Goal: Information Seeking & Learning: Find specific fact

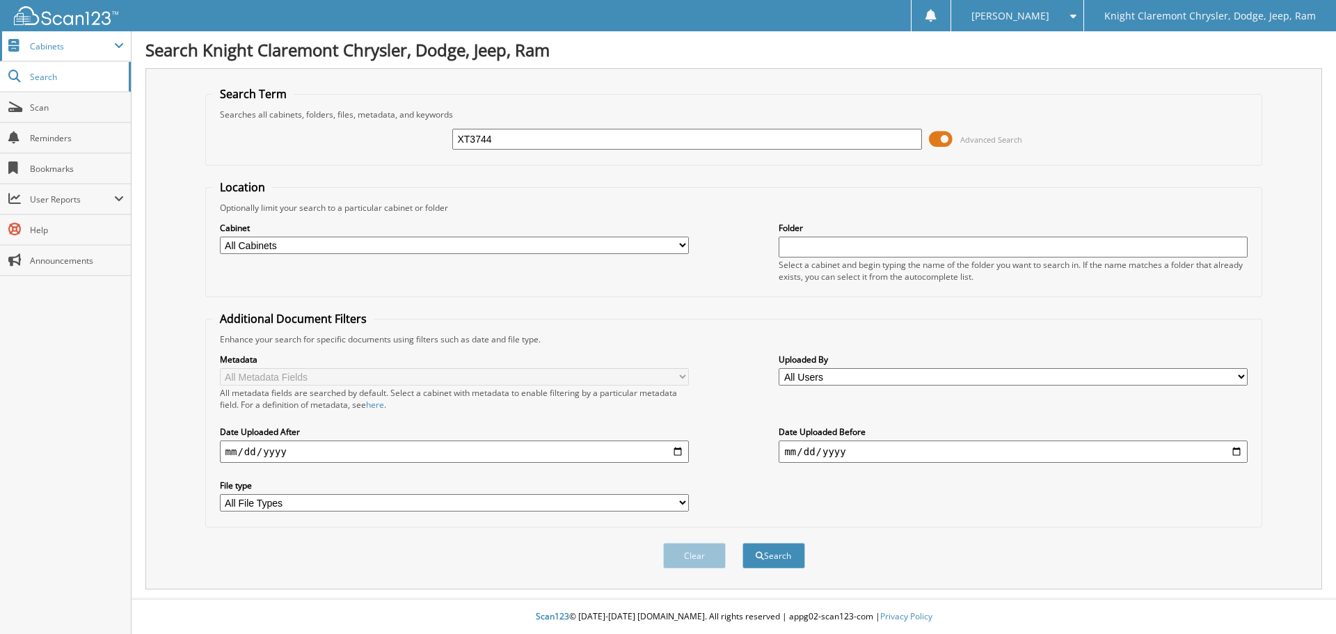
click at [118, 40] on span "Cabinets" at bounding box center [65, 46] width 131 height 30
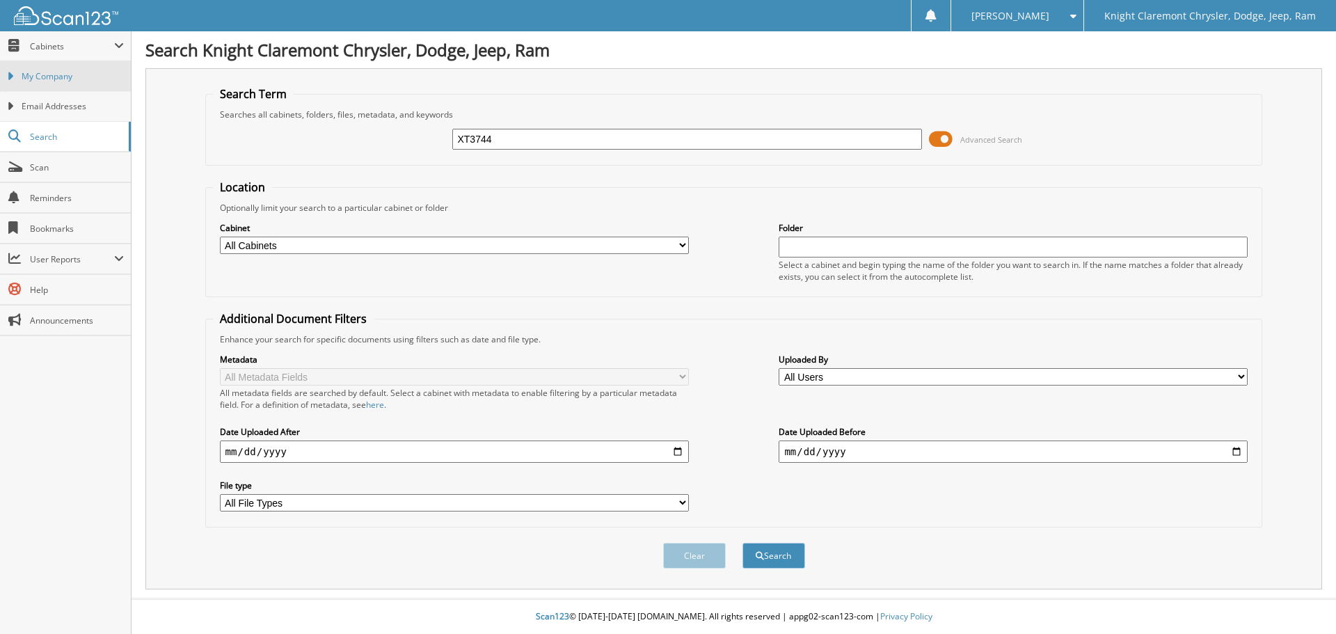
click at [101, 72] on span "My Company" at bounding box center [73, 76] width 102 height 13
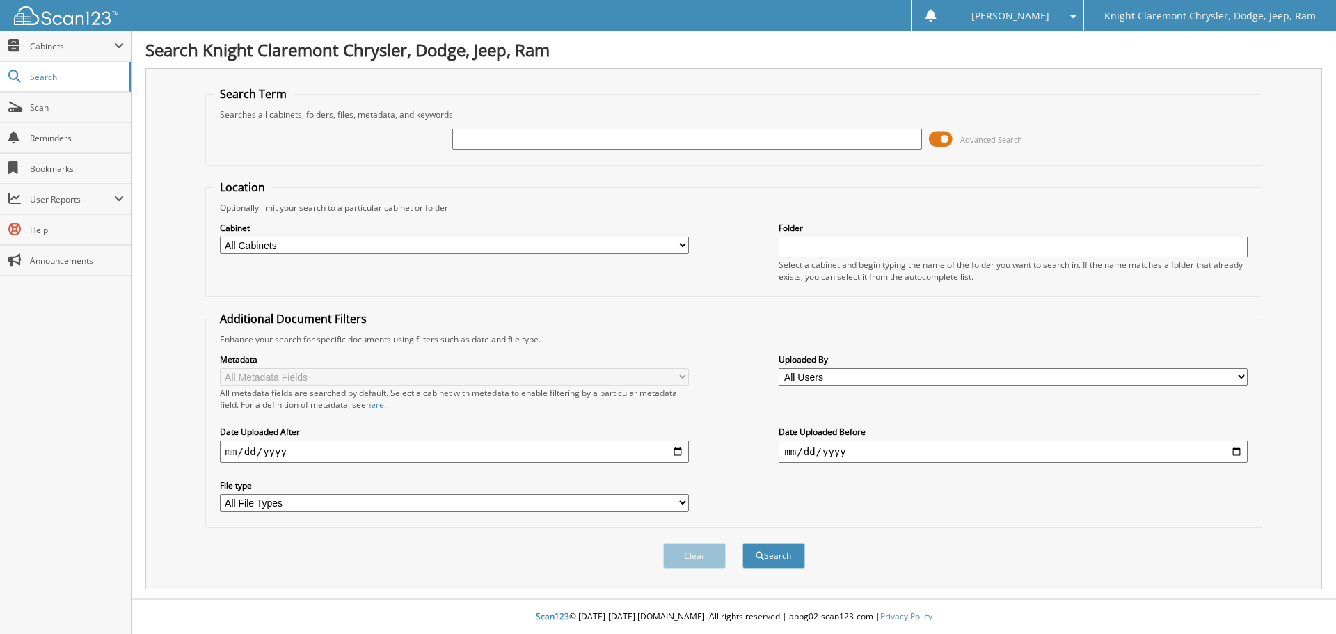
click at [609, 136] on input "text" at bounding box center [686, 139] width 469 height 21
type input "942122"
click at [742, 543] on button "Search" at bounding box center [773, 556] width 63 height 26
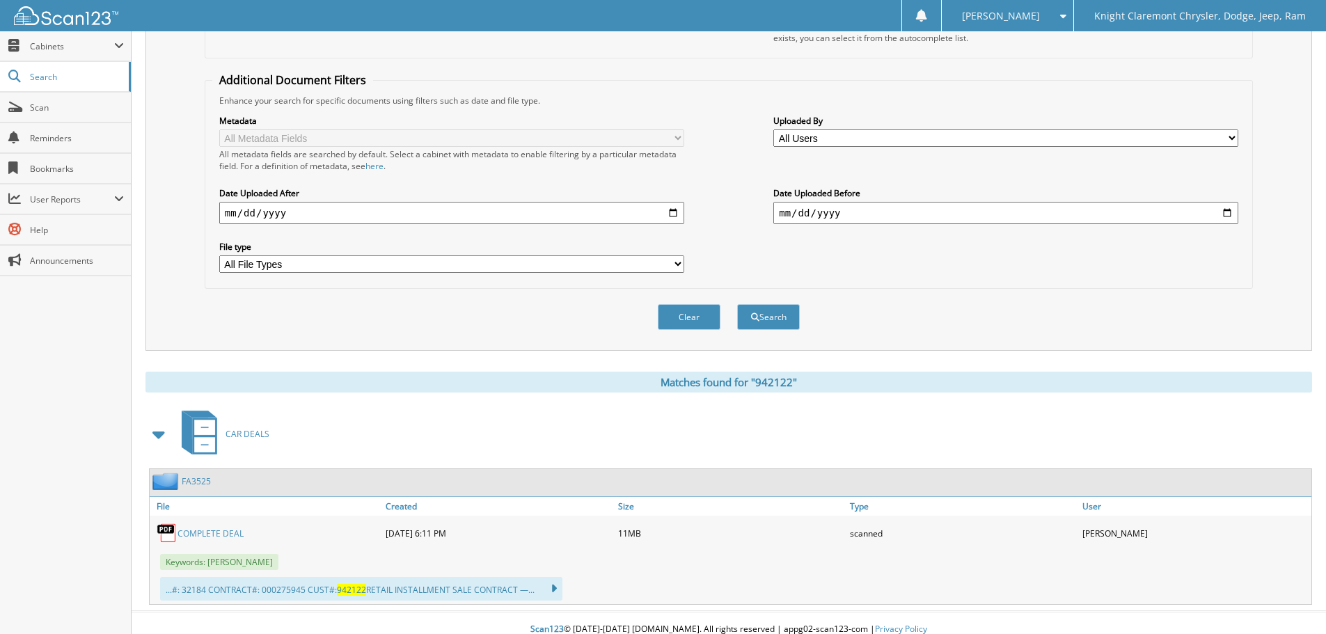
scroll to position [252, 0]
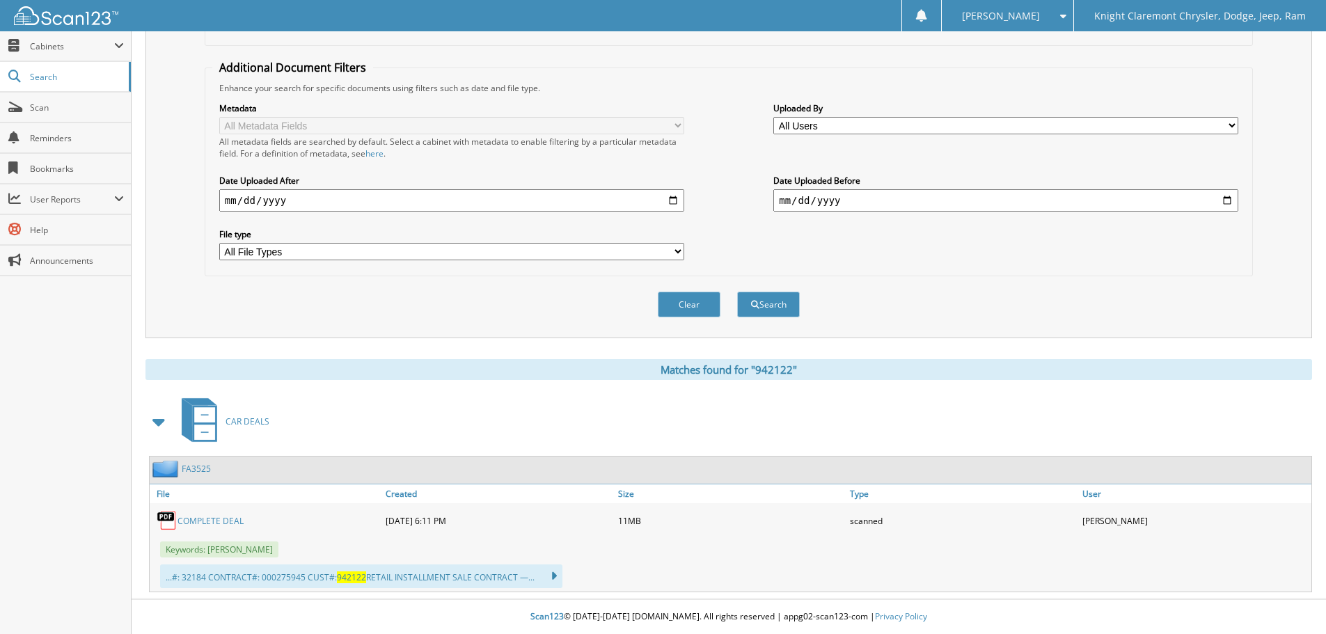
click at [344, 575] on span "942122" at bounding box center [351, 577] width 29 height 12
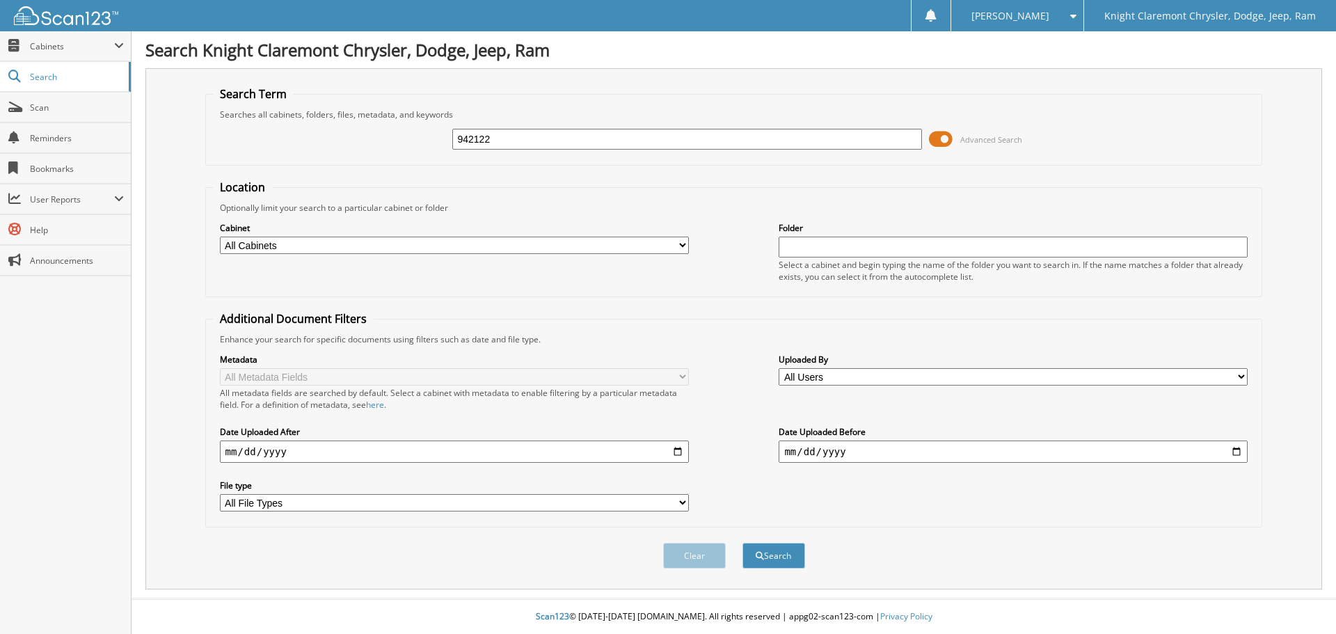
drag, startPoint x: 503, startPoint y: 138, endPoint x: 388, endPoint y: 143, distance: 114.9
click at [409, 144] on div "942122 Advanced Search" at bounding box center [734, 139] width 1042 height 38
type input "FA3525"
click at [742, 543] on button "Search" at bounding box center [773, 556] width 63 height 26
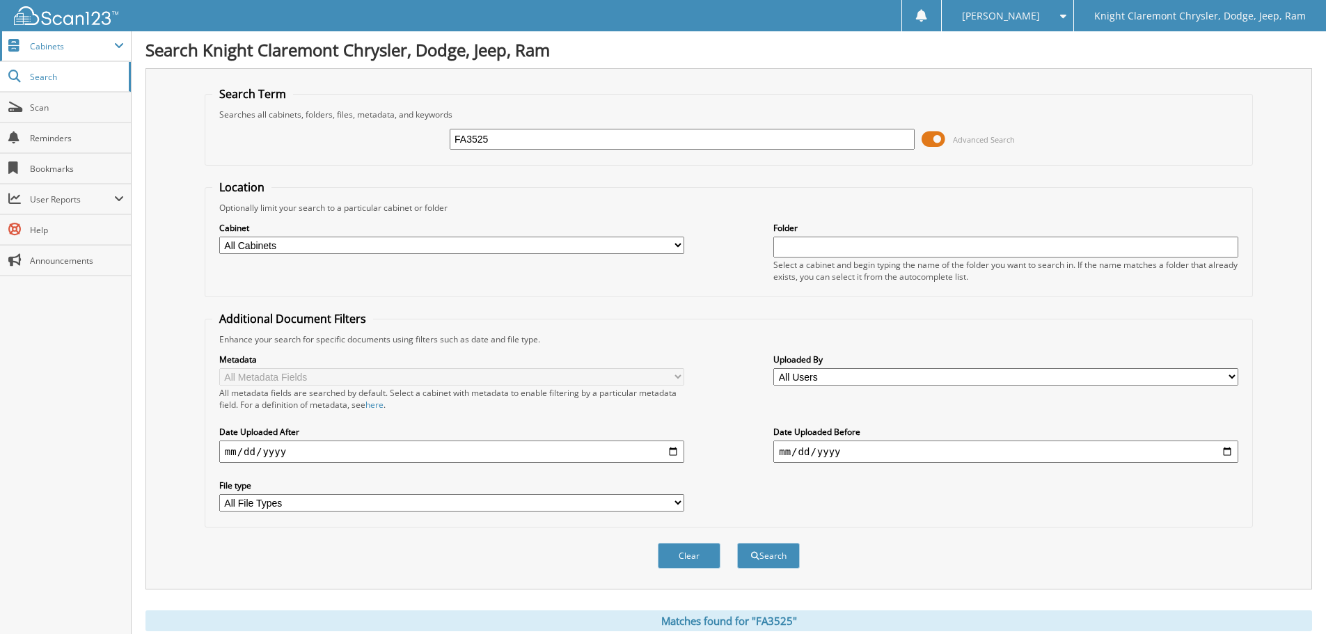
click at [120, 45] on span at bounding box center [119, 45] width 10 height 11
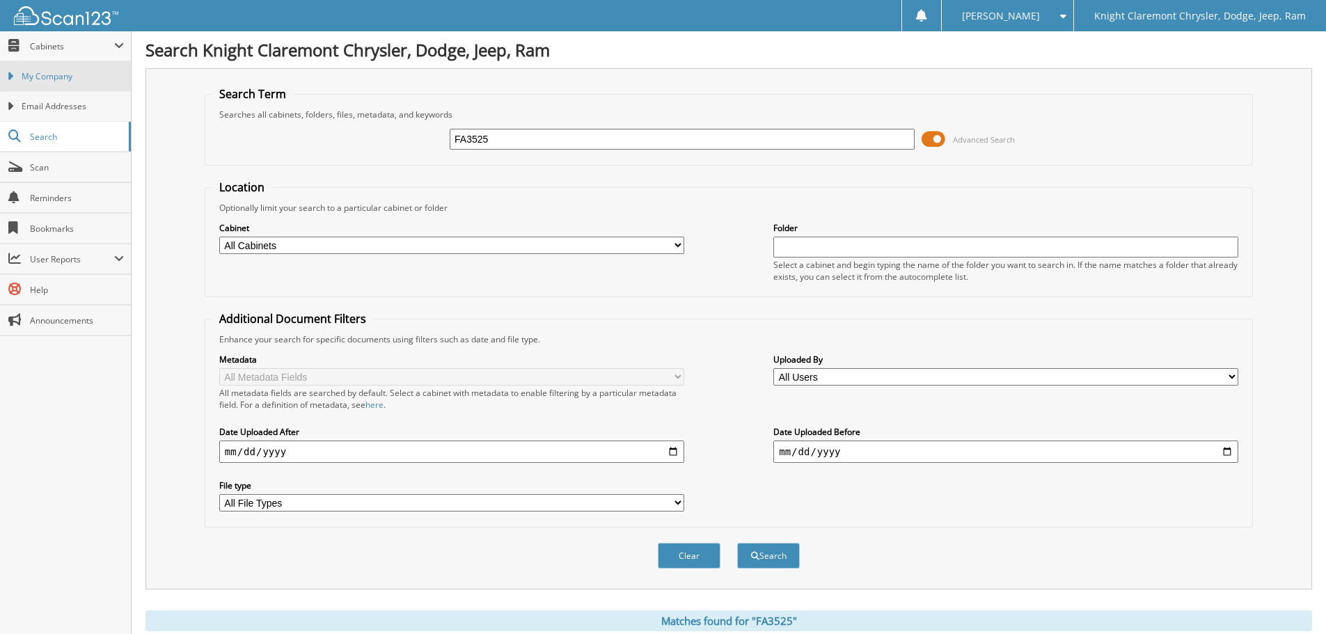
click at [94, 74] on span "My Company" at bounding box center [73, 76] width 102 height 13
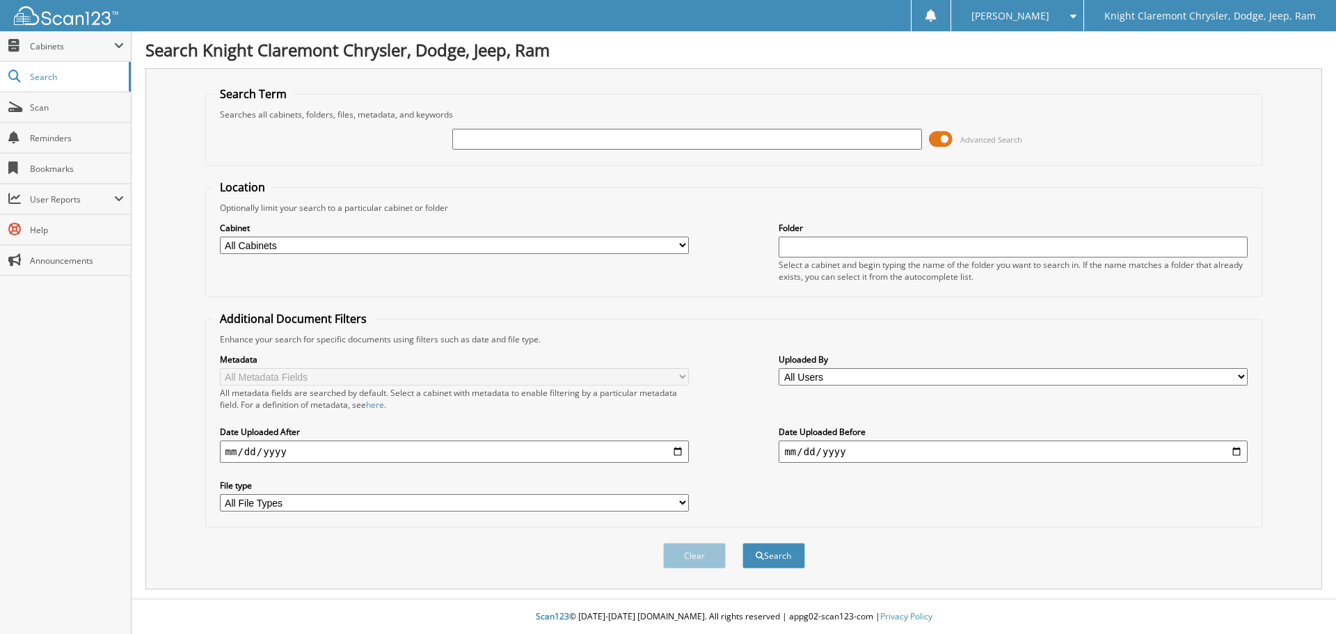
drag, startPoint x: 468, startPoint y: 134, endPoint x: 461, endPoint y: 128, distance: 9.9
click at [468, 134] on input "text" at bounding box center [686, 139] width 469 height 21
type input "mk3708"
click at [781, 564] on button "Search" at bounding box center [773, 556] width 63 height 26
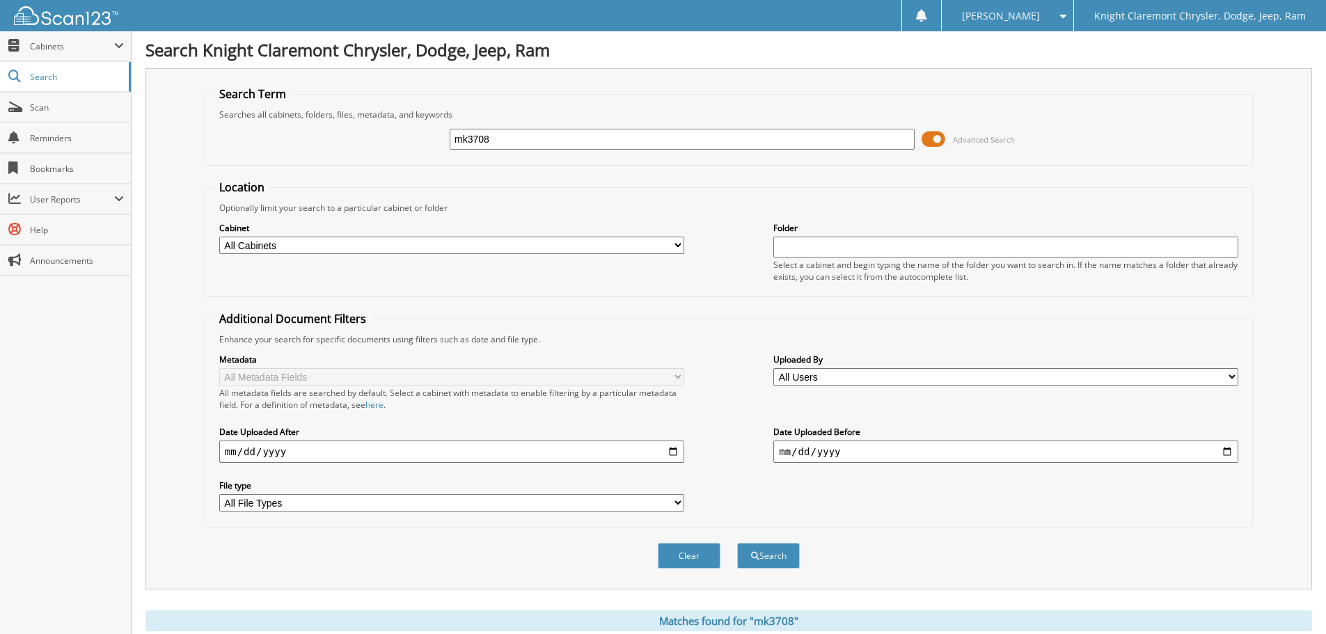
drag, startPoint x: 511, startPoint y: 144, endPoint x: 408, endPoint y: 143, distance: 102.3
click at [410, 143] on div "mk3708 Advanced Search" at bounding box center [728, 139] width 1033 height 38
type input "941899"
click at [737, 543] on button "Search" at bounding box center [768, 556] width 63 height 26
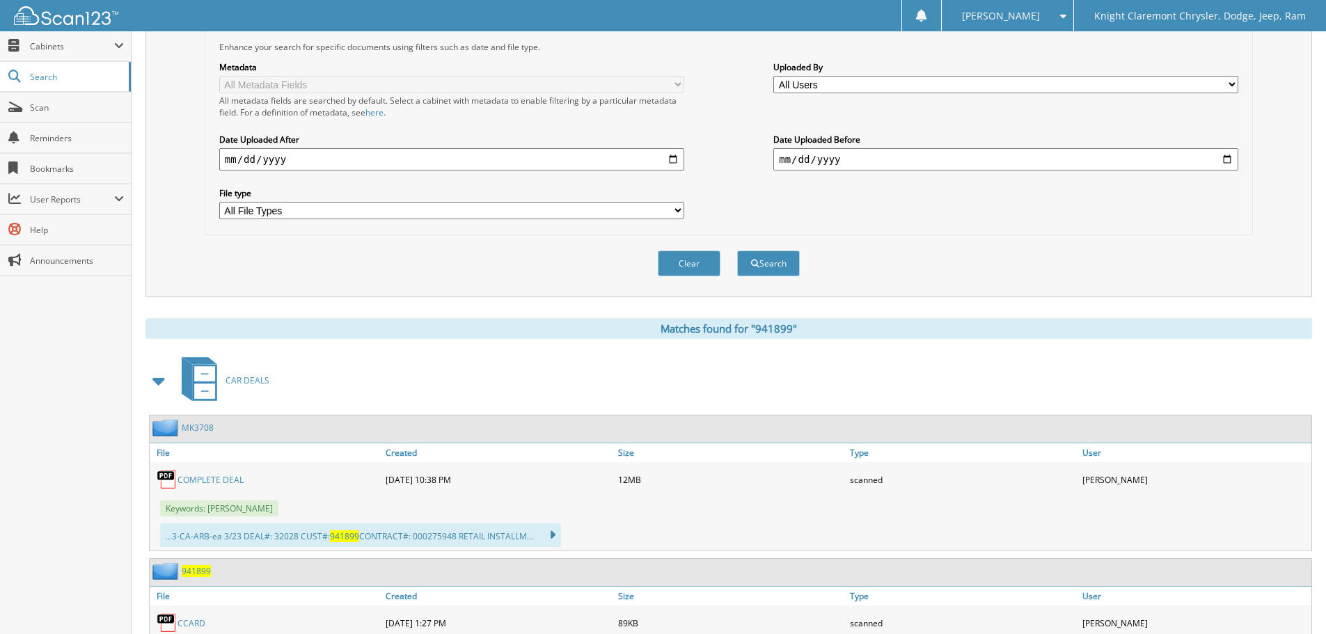
scroll to position [348, 0]
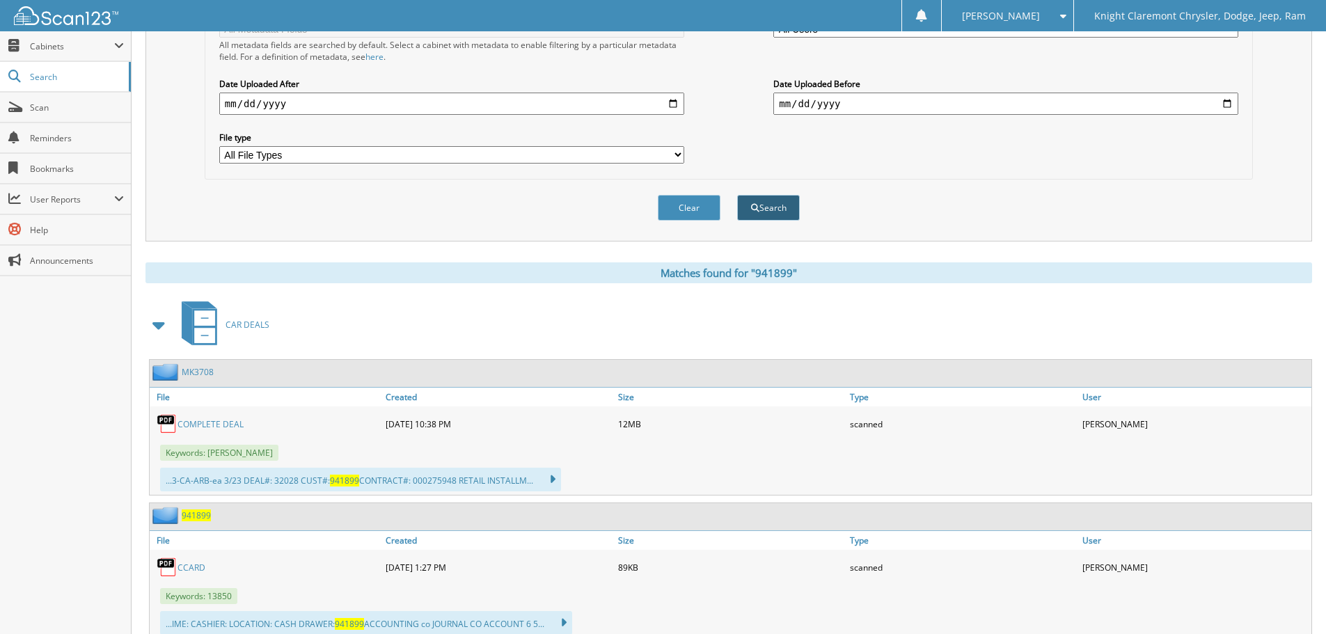
click at [781, 212] on button "Search" at bounding box center [768, 208] width 63 height 26
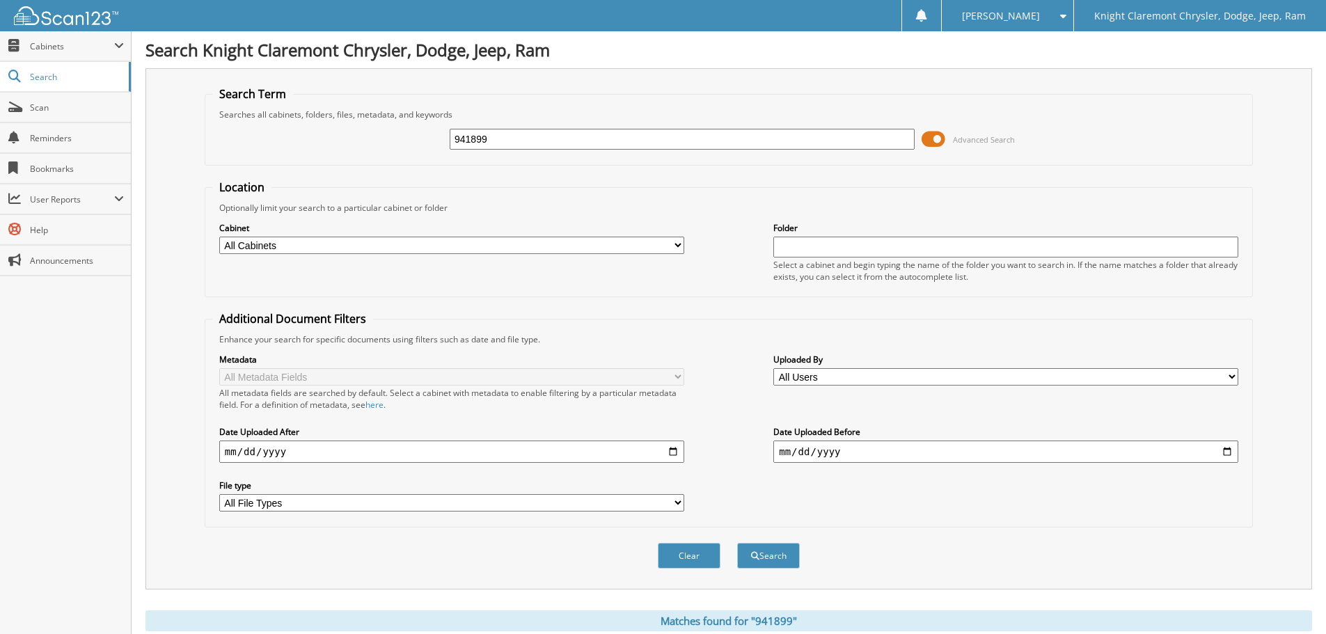
scroll to position [395, 0]
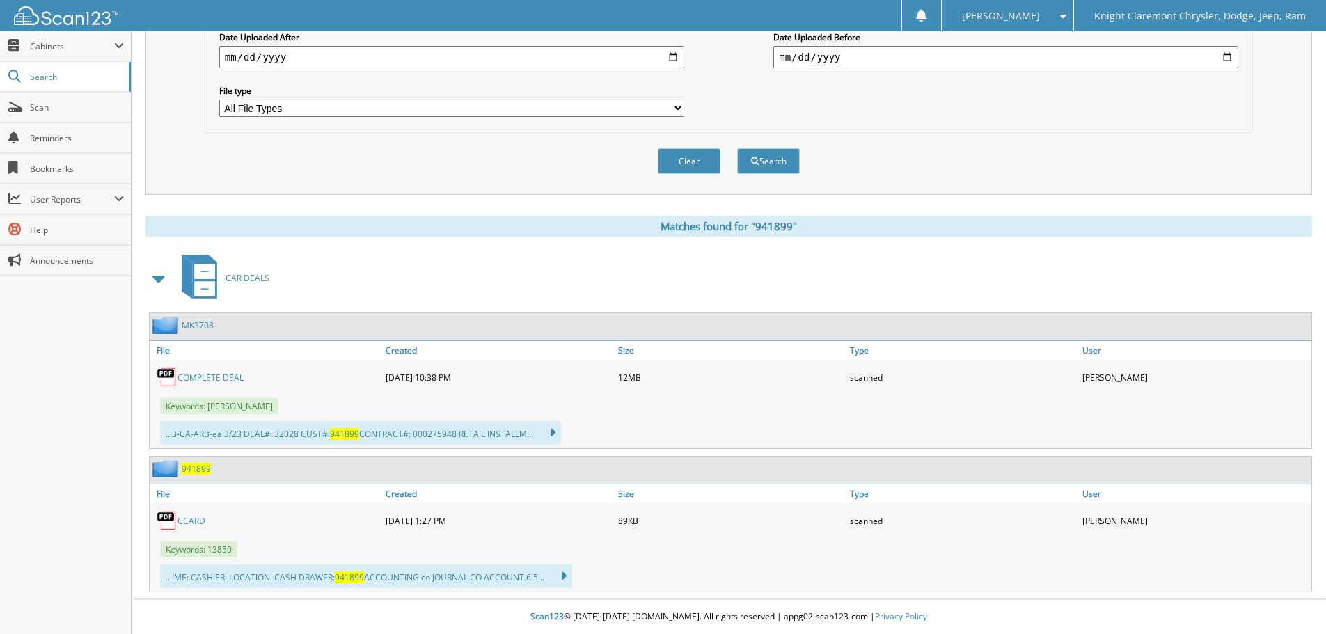
click at [189, 465] on span "941899" at bounding box center [196, 469] width 29 height 12
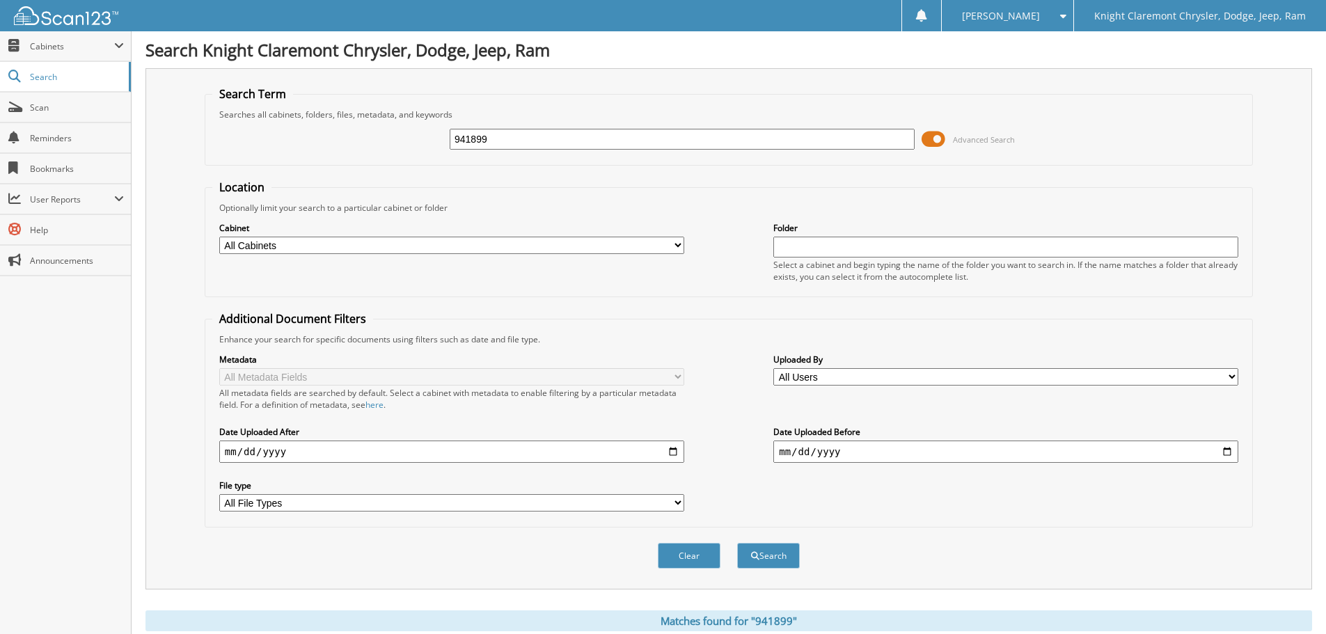
drag, startPoint x: 509, startPoint y: 135, endPoint x: 402, endPoint y: 134, distance: 107.2
click at [408, 136] on div "941899 Advanced Search" at bounding box center [728, 139] width 1033 height 38
type input "942122"
click at [737, 543] on button "Search" at bounding box center [768, 556] width 63 height 26
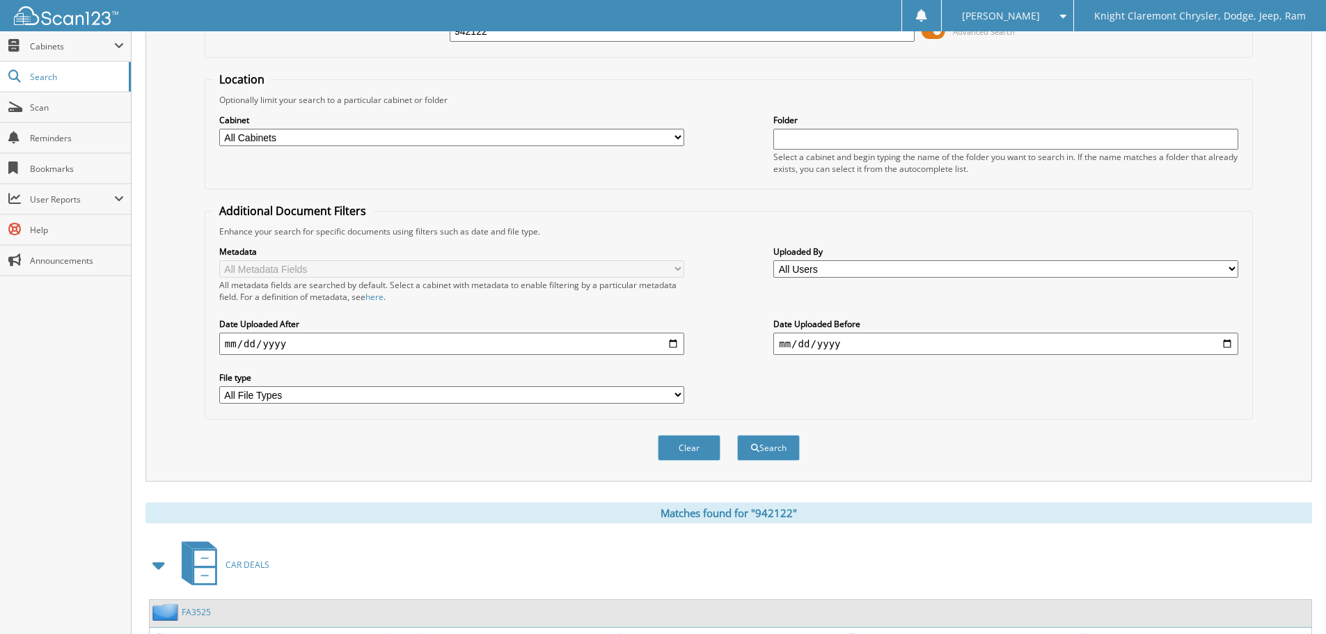
scroll to position [252, 0]
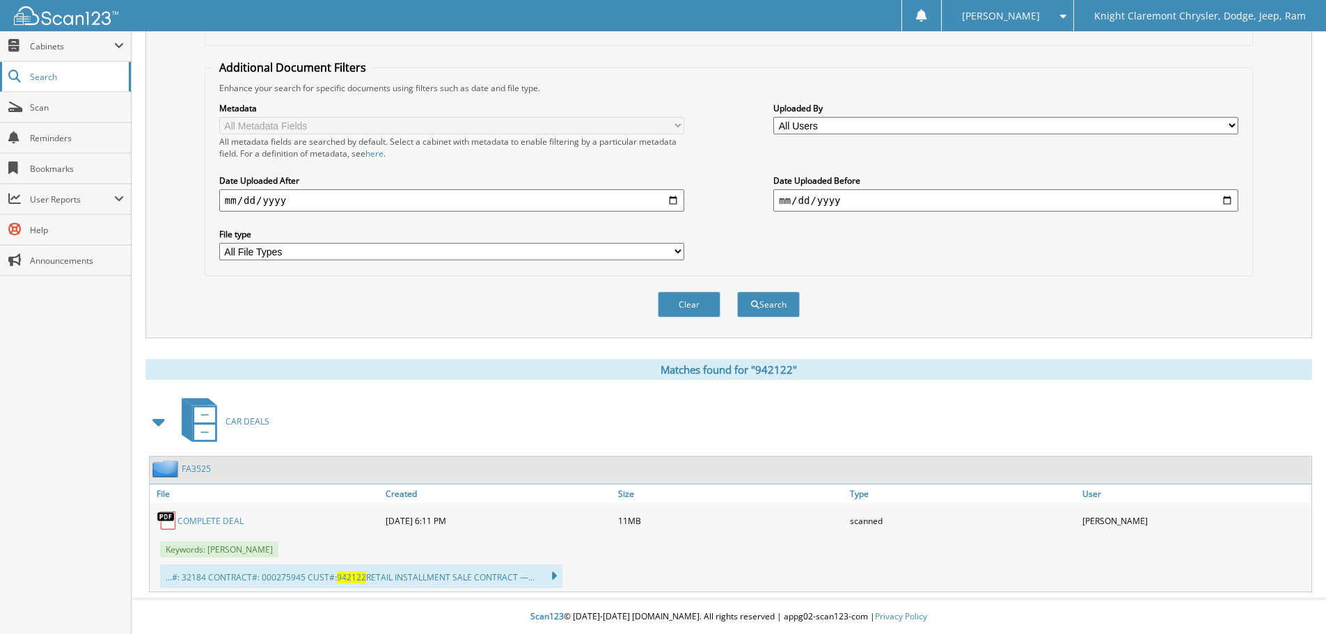
click at [67, 77] on span "Search" at bounding box center [76, 77] width 92 height 12
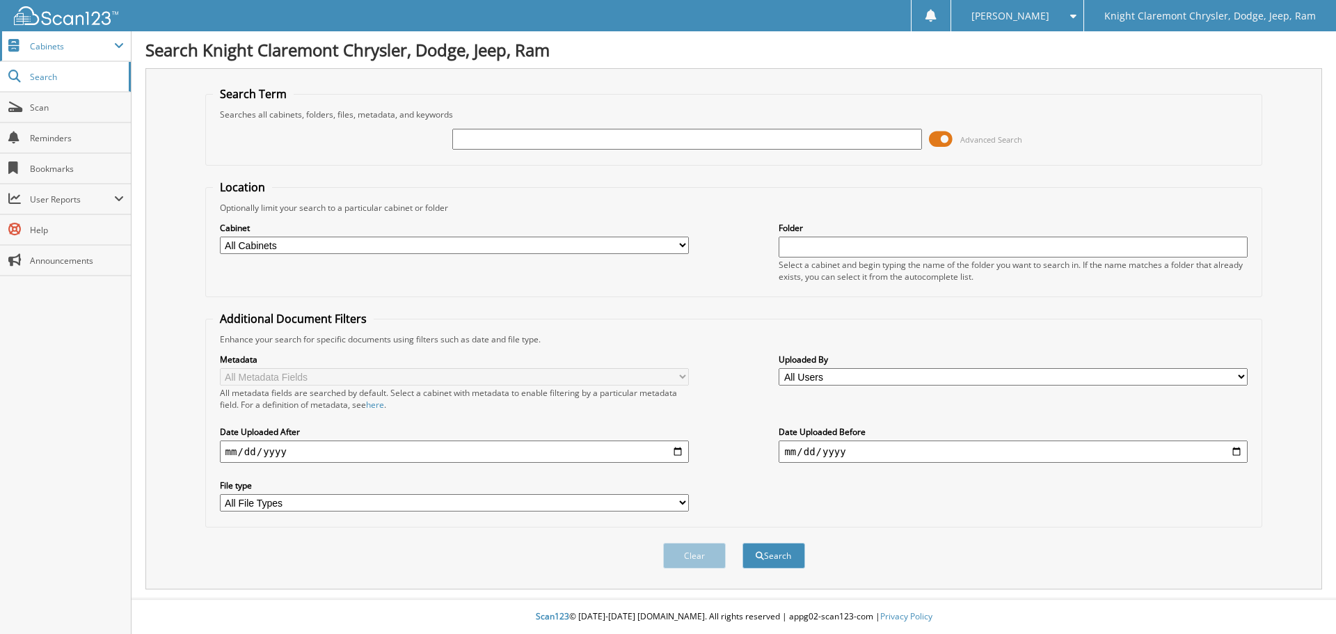
click at [102, 44] on span "Cabinets" at bounding box center [72, 46] width 84 height 12
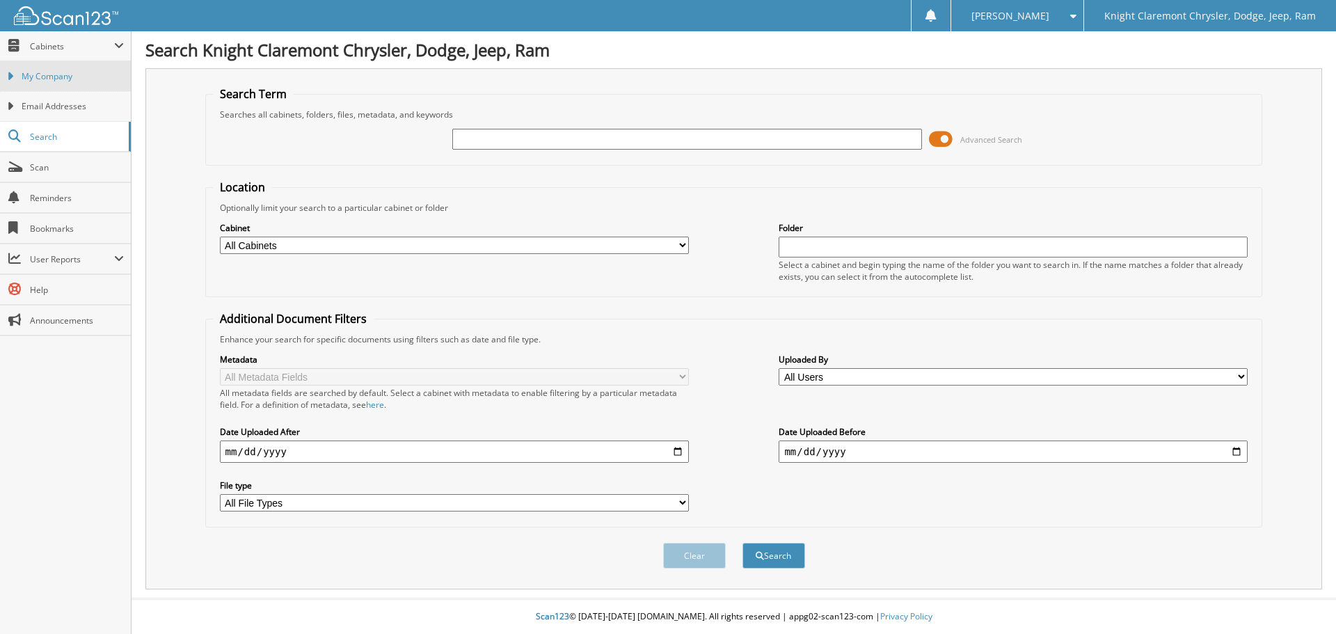
click at [107, 79] on span "My Company" at bounding box center [73, 76] width 102 height 13
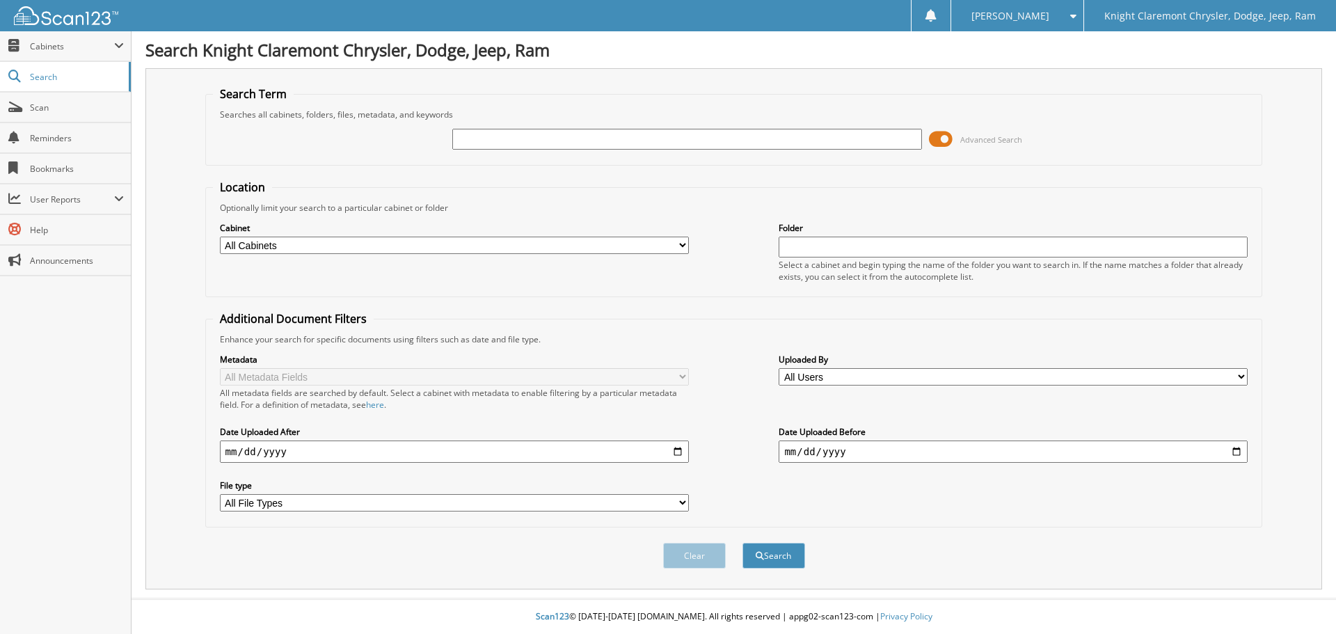
drag, startPoint x: 822, startPoint y: 139, endPoint x: 826, endPoint y: 132, distance: 8.1
click at [822, 139] on input "text" at bounding box center [686, 139] width 469 height 21
type input "942127"
click at [742, 543] on button "Search" at bounding box center [773, 556] width 63 height 26
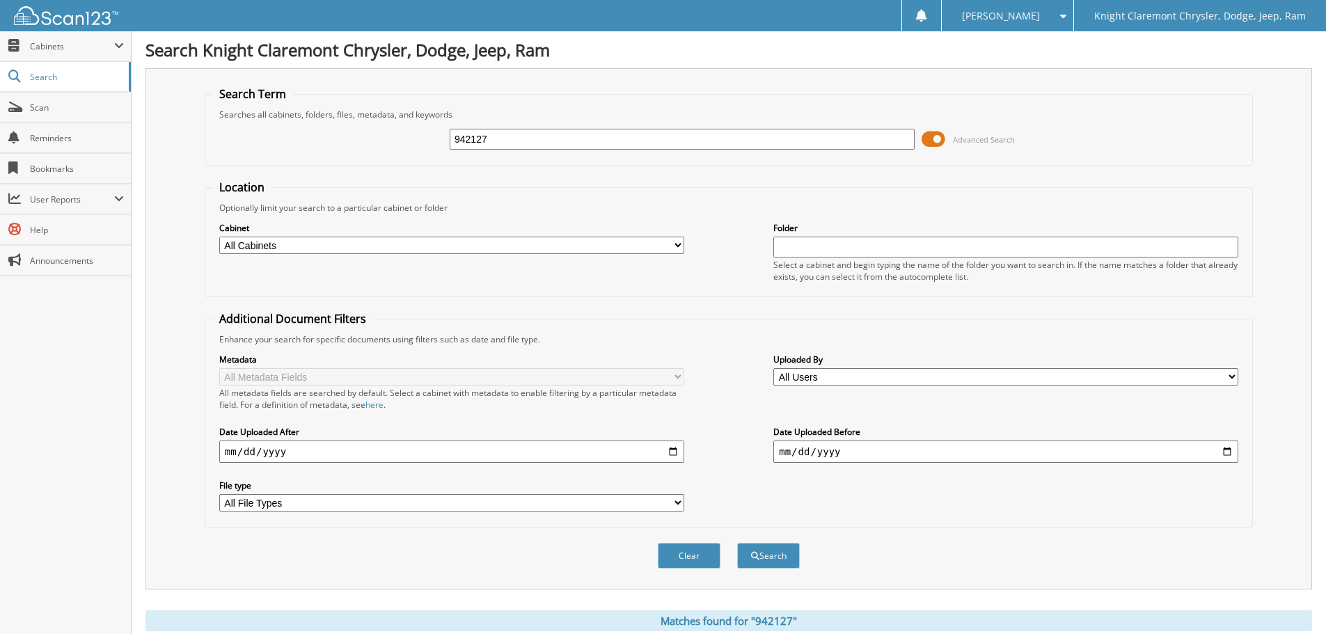
drag, startPoint x: 498, startPoint y: 136, endPoint x: 379, endPoint y: 138, distance: 119.7
click at [406, 138] on div "942127 Advanced Search" at bounding box center [728, 139] width 1033 height 38
type input "9"
type input "32188"
click at [737, 543] on button "Search" at bounding box center [768, 556] width 63 height 26
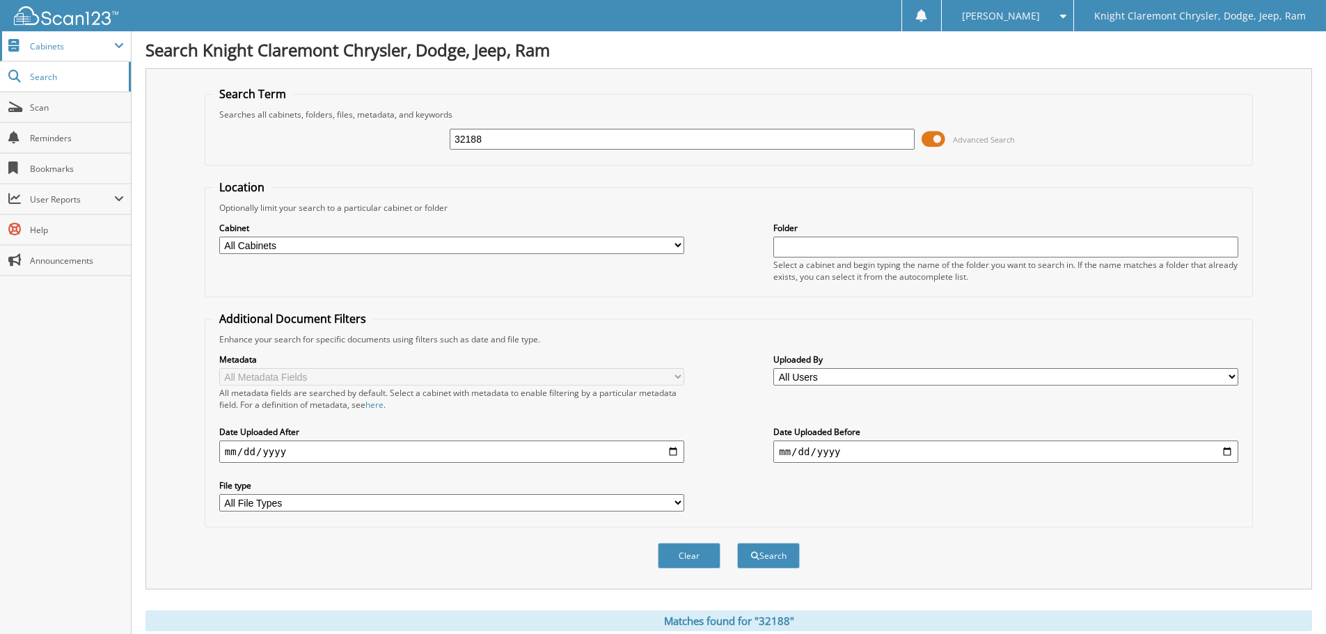
click at [116, 46] on span at bounding box center [119, 45] width 10 height 11
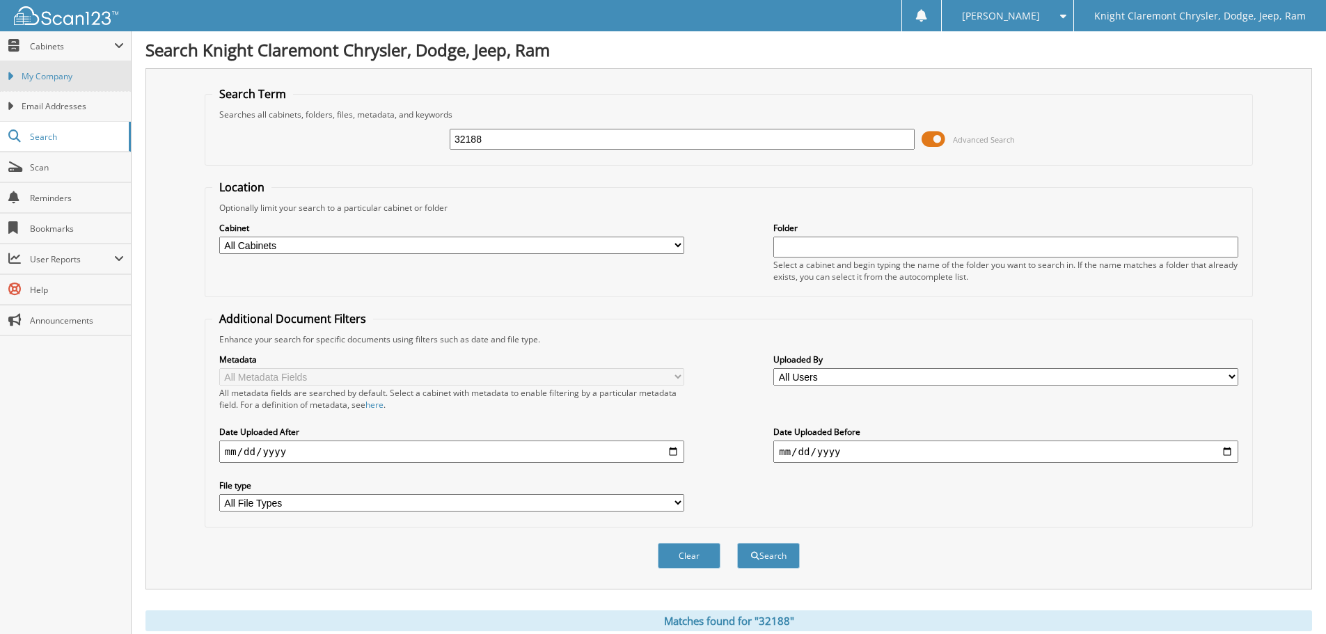
click at [61, 72] on span "My Company" at bounding box center [73, 76] width 102 height 13
